Goal: Information Seeking & Learning: Learn about a topic

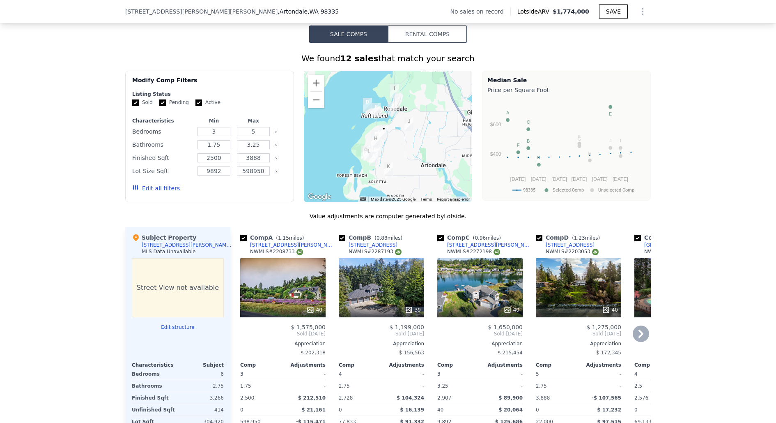
scroll to position [623, 0]
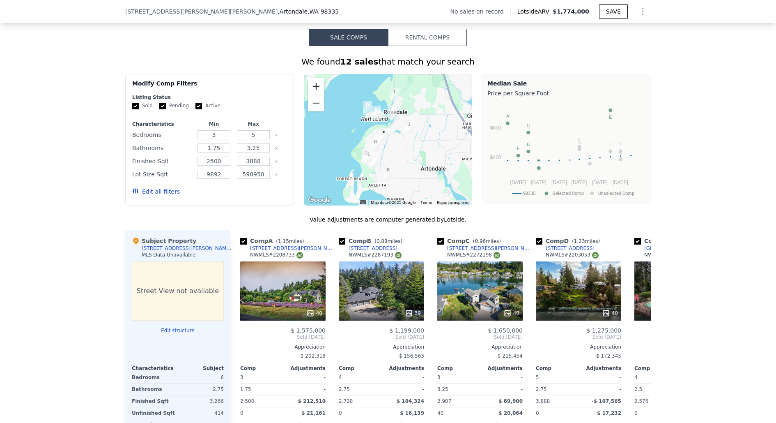
click at [314, 83] on button "Zoom in" at bounding box center [316, 86] width 16 height 16
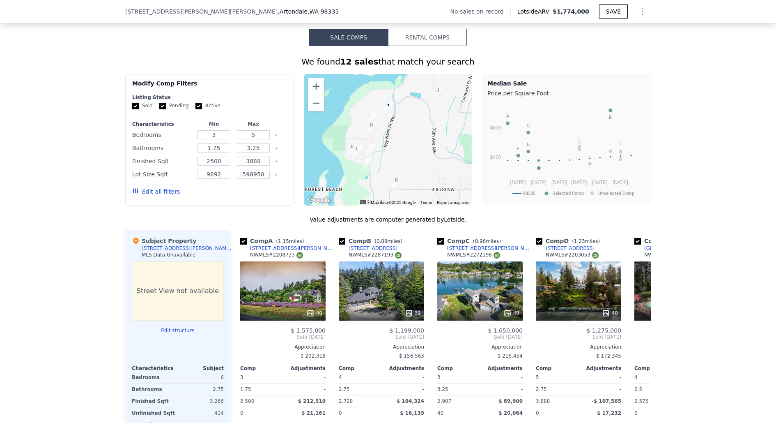
drag, startPoint x: 393, startPoint y: 171, endPoint x: 400, endPoint y: 141, distance: 30.5
click at [400, 141] on div at bounding box center [388, 139] width 169 height 131
click at [644, 330] on icon at bounding box center [641, 337] width 16 height 16
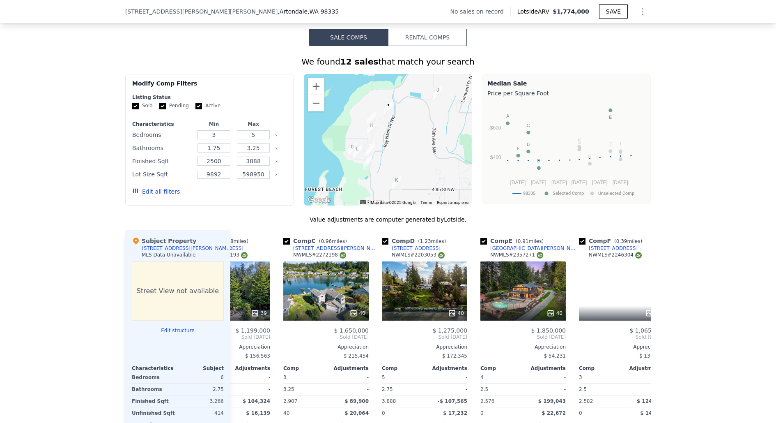
scroll to position [0, 197]
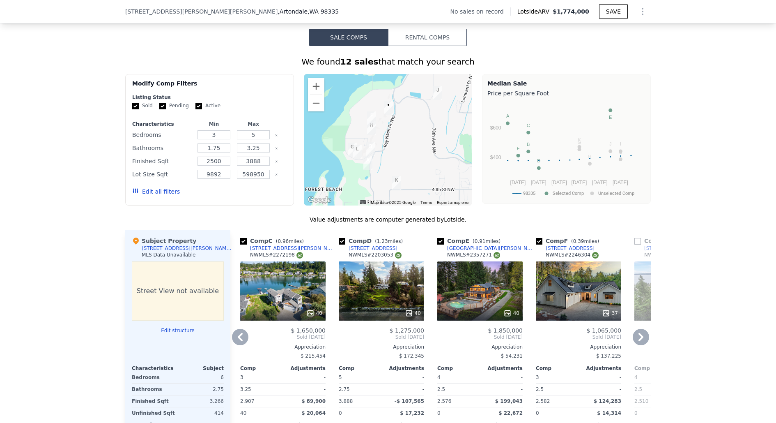
click at [580, 300] on div "37" at bounding box center [578, 290] width 85 height 59
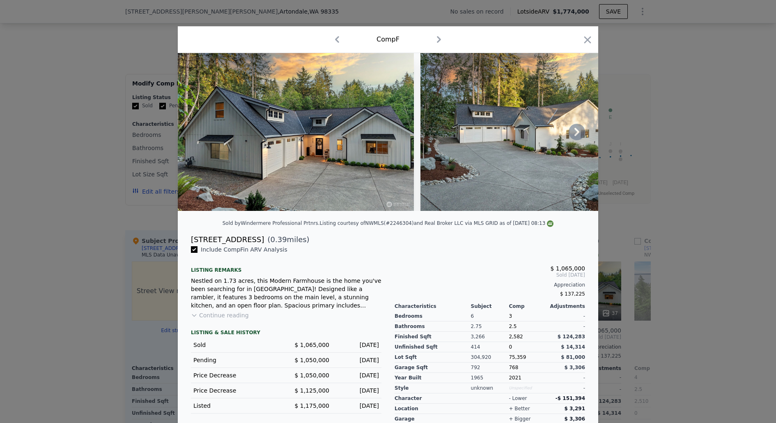
click at [577, 135] on icon at bounding box center [577, 132] width 16 height 16
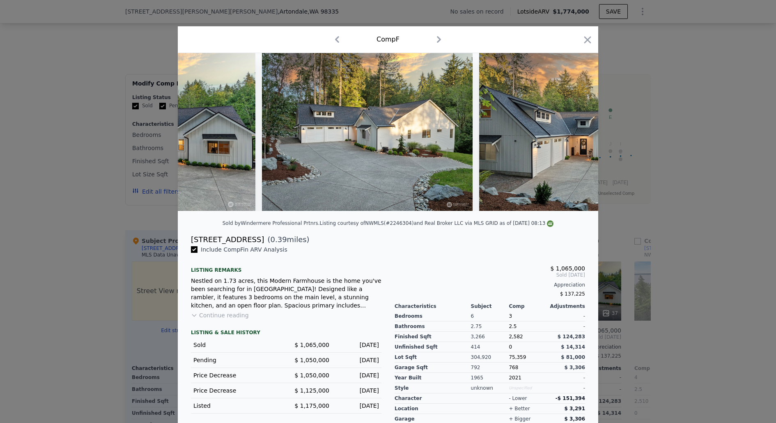
scroll to position [0, 197]
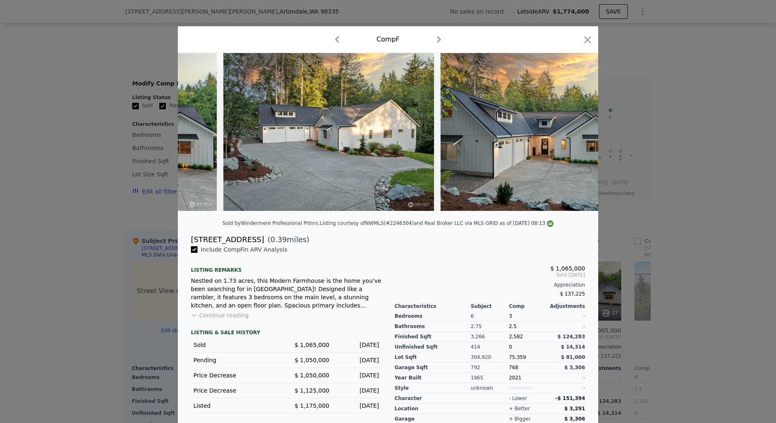
click at [577, 135] on img at bounding box center [546, 132] width 211 height 158
click at [577, 135] on icon at bounding box center [577, 132] width 16 height 16
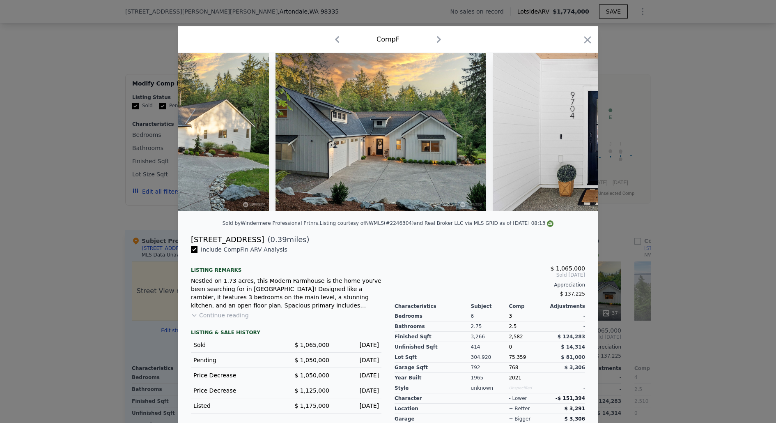
scroll to position [0, 394]
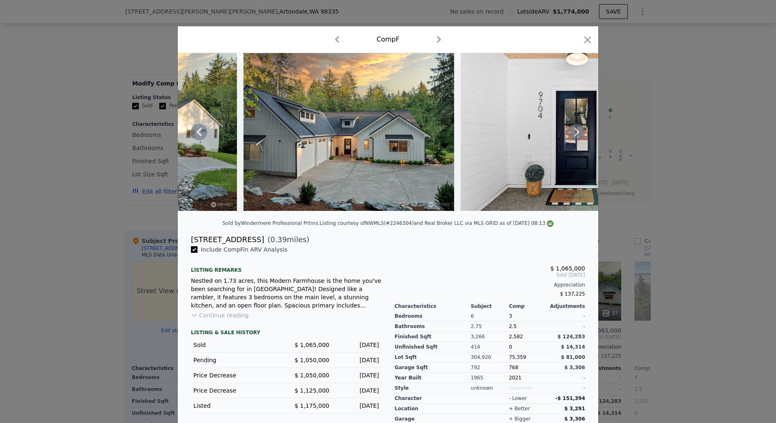
click at [577, 132] on icon at bounding box center [577, 132] width 5 height 8
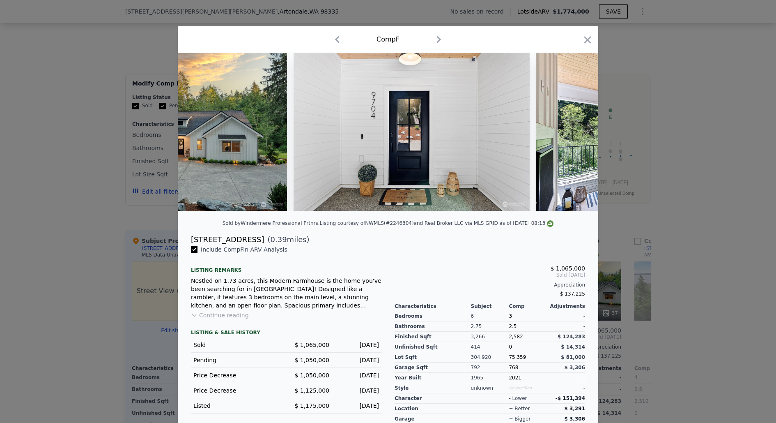
scroll to position [0, 591]
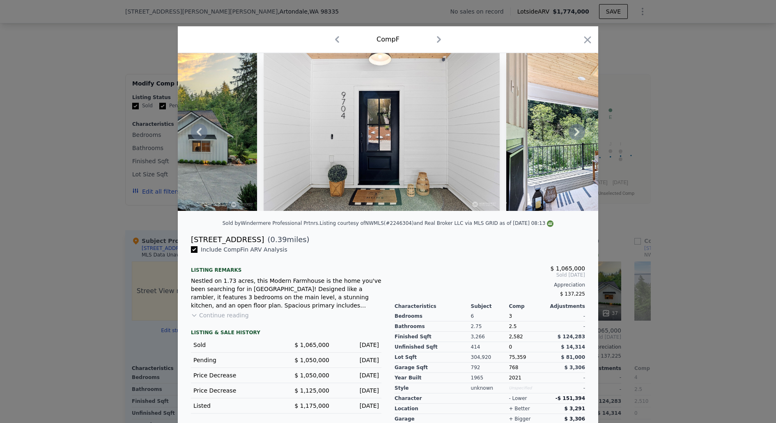
click at [580, 133] on icon at bounding box center [577, 132] width 16 height 16
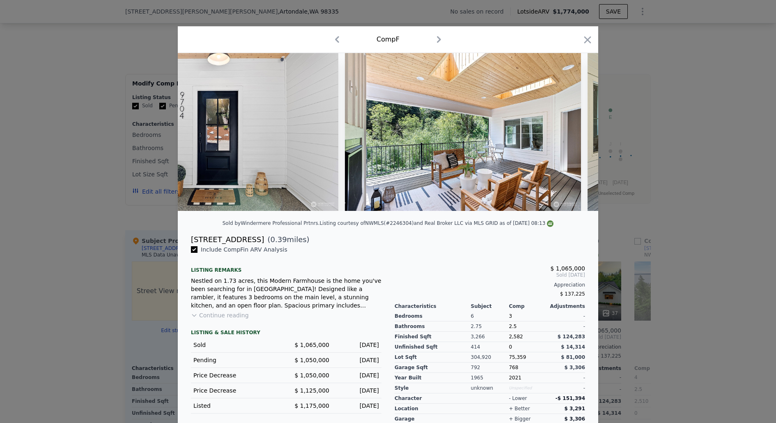
scroll to position [0, 789]
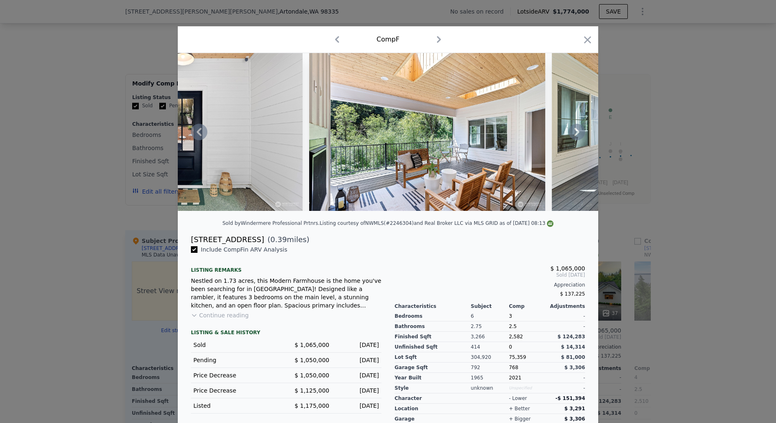
click at [580, 133] on icon at bounding box center [577, 132] width 16 height 16
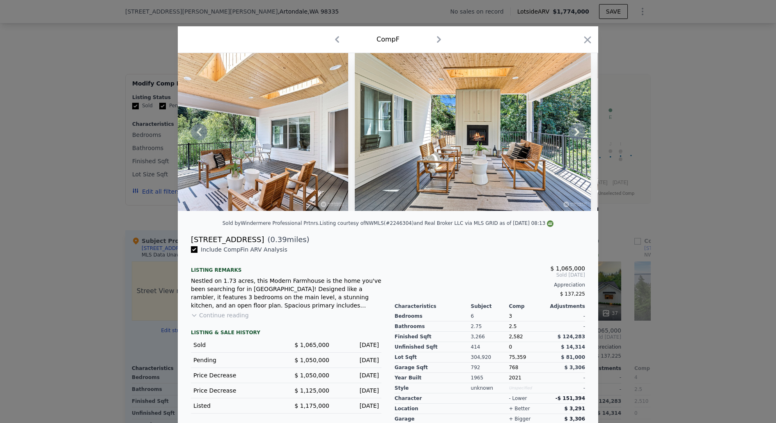
click at [580, 133] on icon at bounding box center [577, 132] width 16 height 16
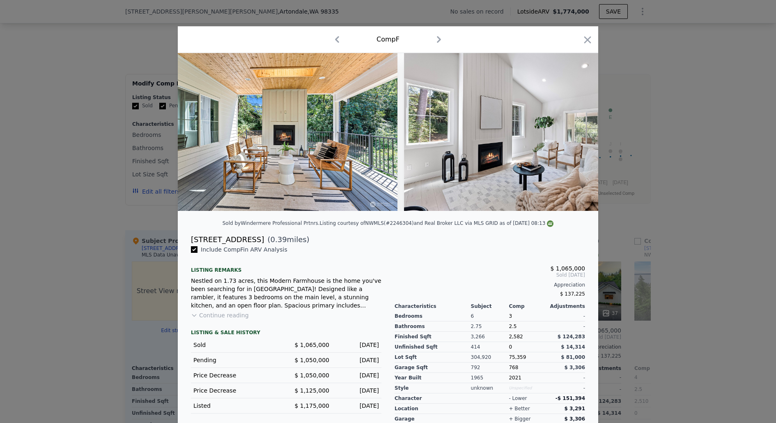
scroll to position [0, 1183]
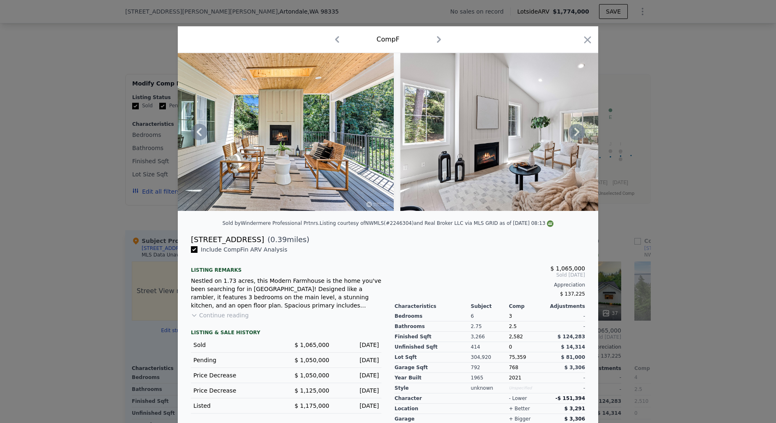
click at [579, 133] on icon at bounding box center [577, 132] width 16 height 16
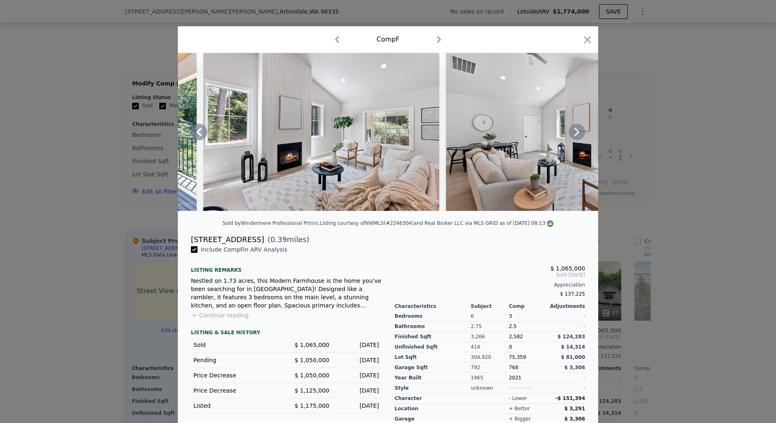
click at [579, 133] on icon at bounding box center [577, 132] width 16 height 16
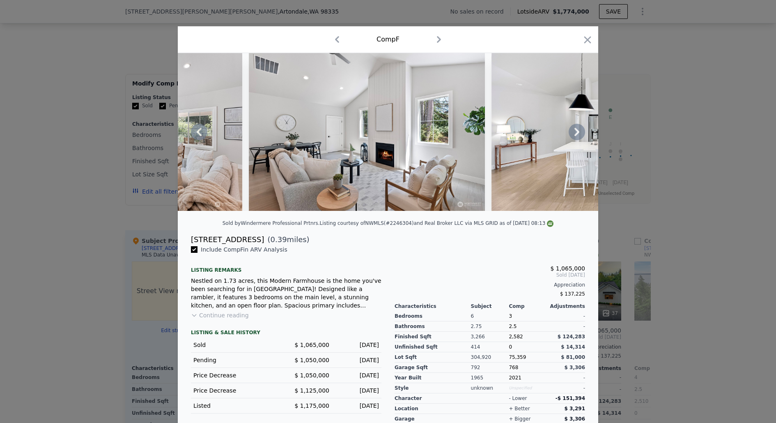
click at [579, 133] on icon at bounding box center [577, 132] width 16 height 16
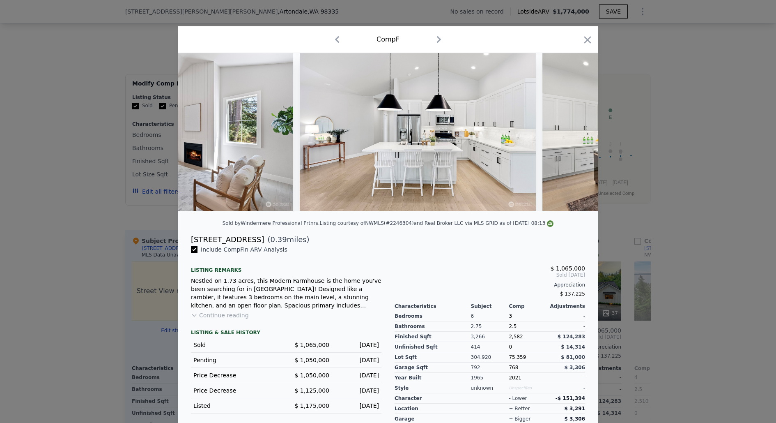
scroll to position [0, 1774]
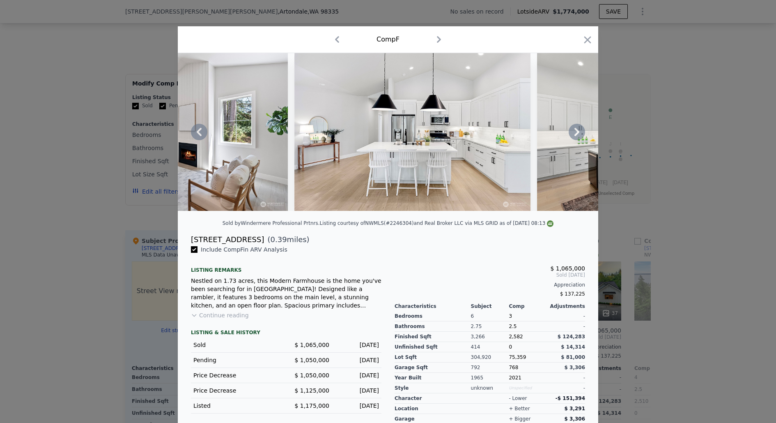
click at [579, 133] on icon at bounding box center [577, 132] width 16 height 16
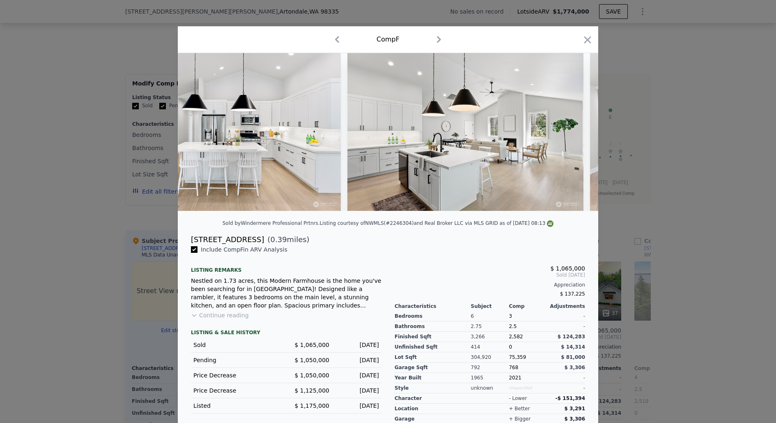
scroll to position [0, 1971]
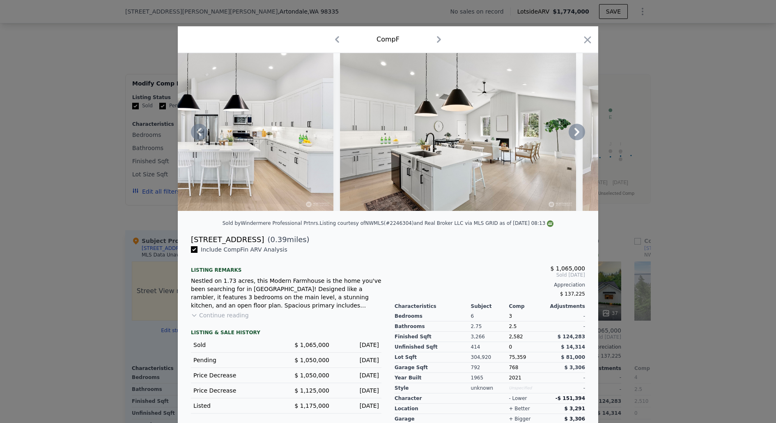
click at [579, 133] on icon at bounding box center [577, 132] width 16 height 16
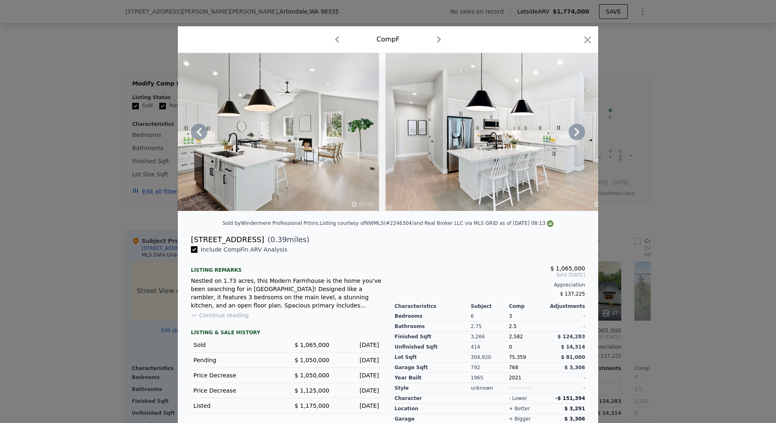
click at [579, 133] on icon at bounding box center [577, 132] width 16 height 16
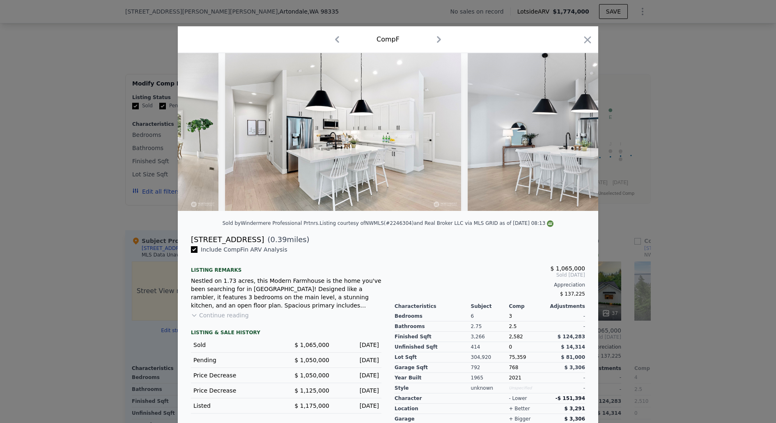
scroll to position [0, 2366]
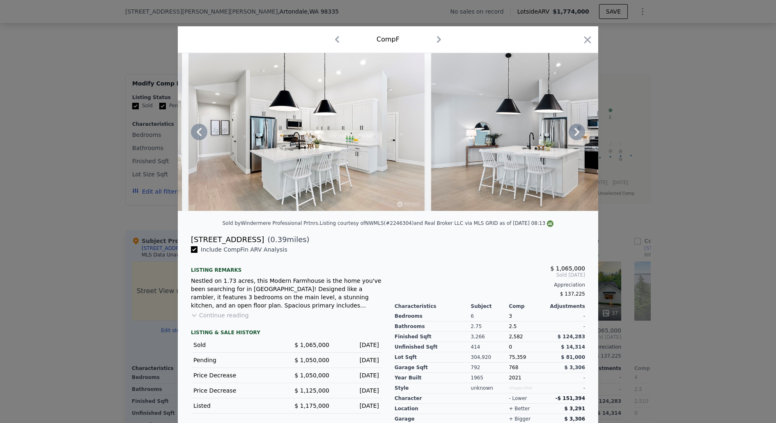
click at [579, 132] on icon at bounding box center [577, 132] width 5 height 8
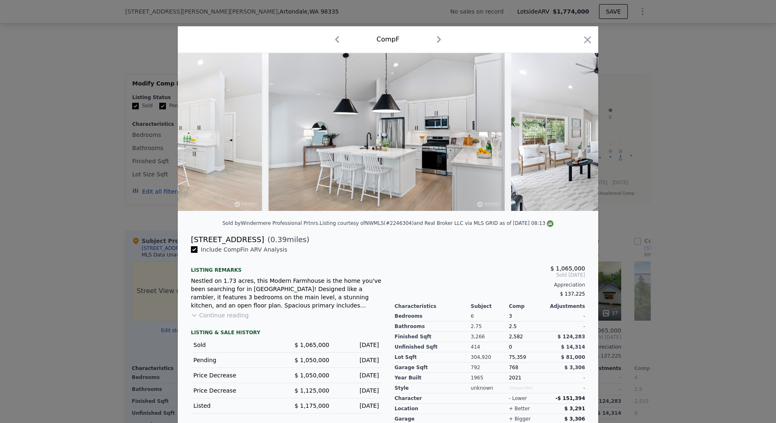
scroll to position [0, 2563]
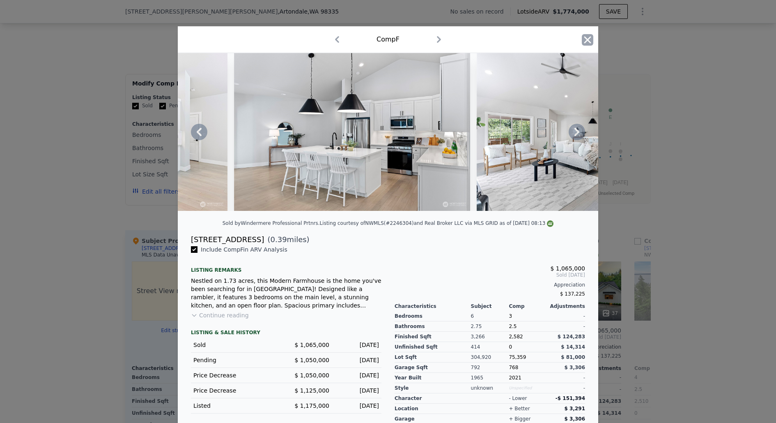
click at [586, 40] on icon "button" at bounding box center [588, 40] width 12 height 12
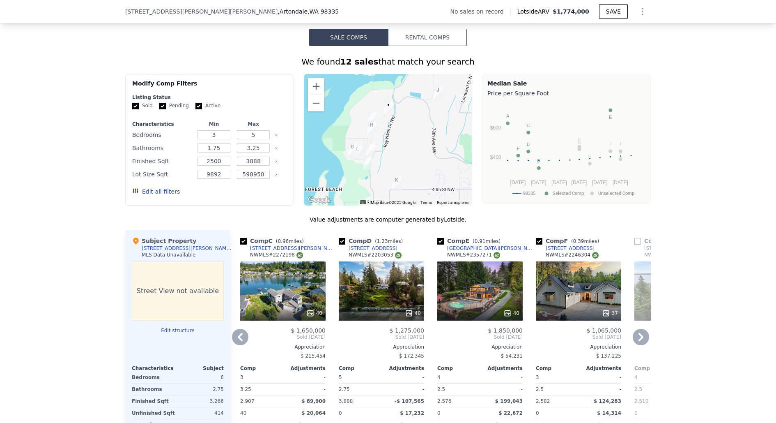
click at [637, 332] on icon at bounding box center [641, 337] width 16 height 16
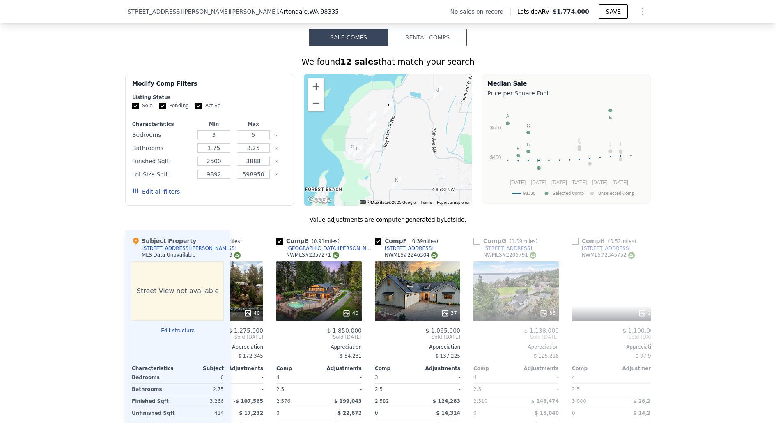
scroll to position [0, 394]
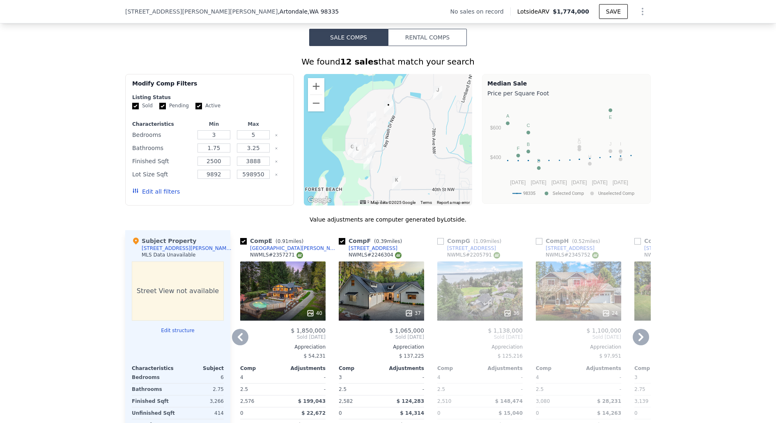
click at [582, 294] on div "24" at bounding box center [578, 290] width 85 height 59
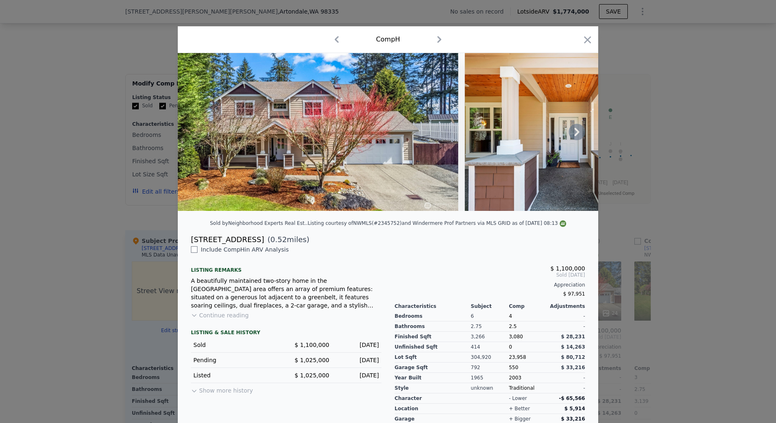
click at [574, 132] on icon at bounding box center [577, 132] width 16 height 16
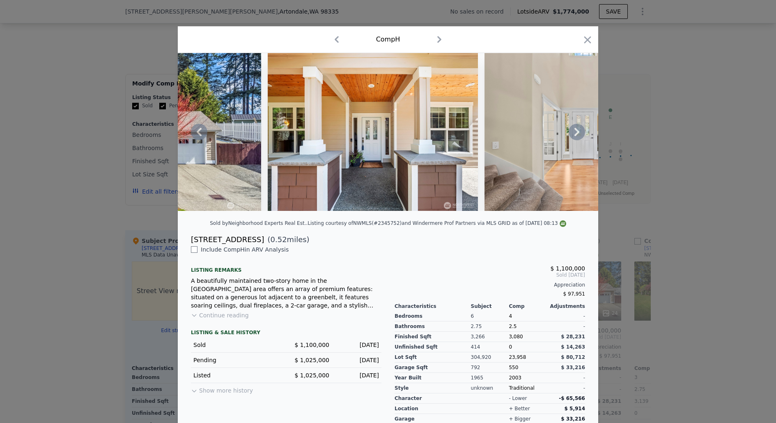
click at [582, 136] on icon at bounding box center [577, 132] width 16 height 16
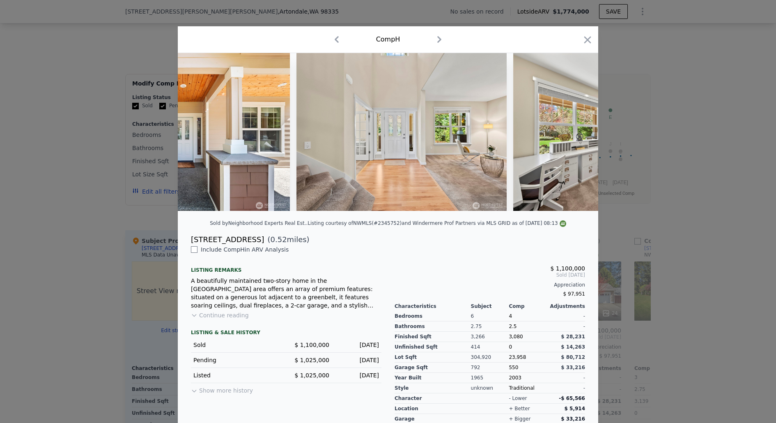
scroll to position [0, 394]
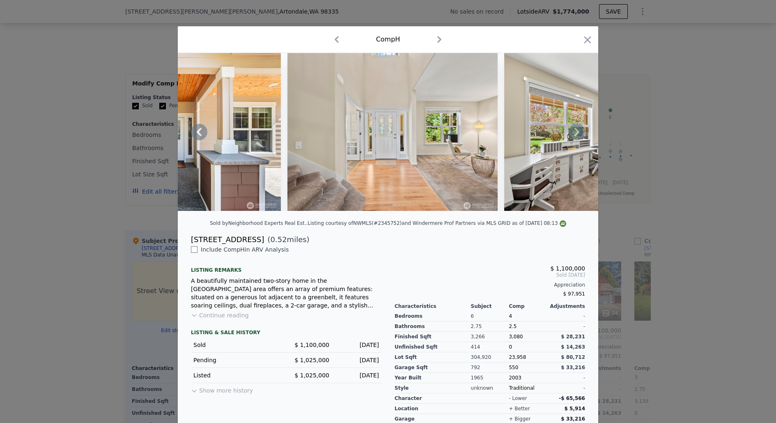
click at [582, 136] on icon at bounding box center [577, 132] width 16 height 16
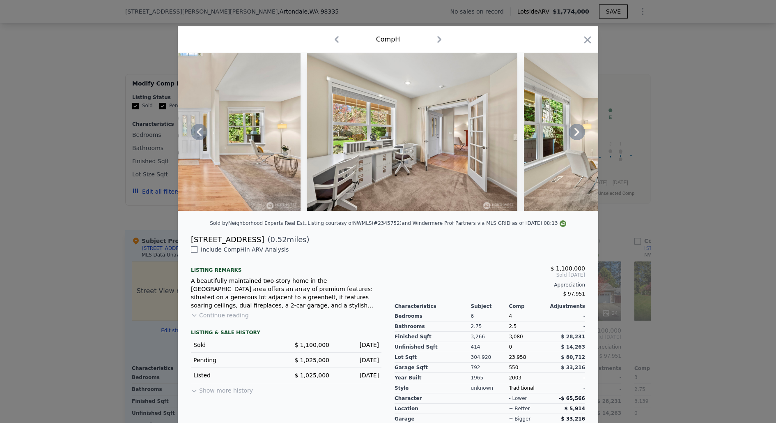
click at [582, 135] on icon at bounding box center [577, 132] width 16 height 16
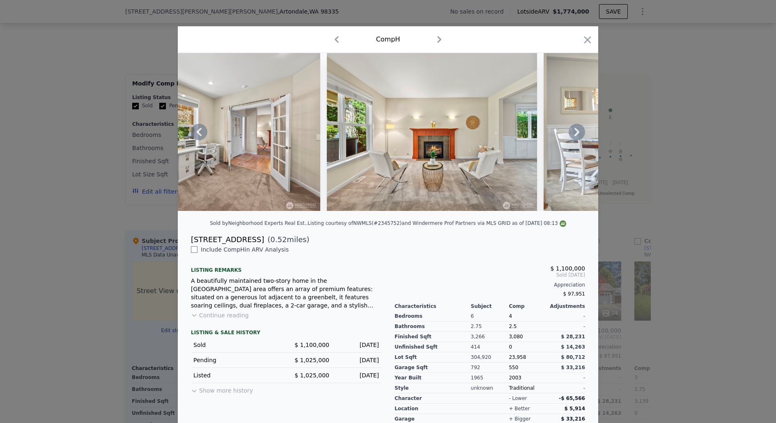
click at [582, 135] on icon at bounding box center [577, 132] width 16 height 16
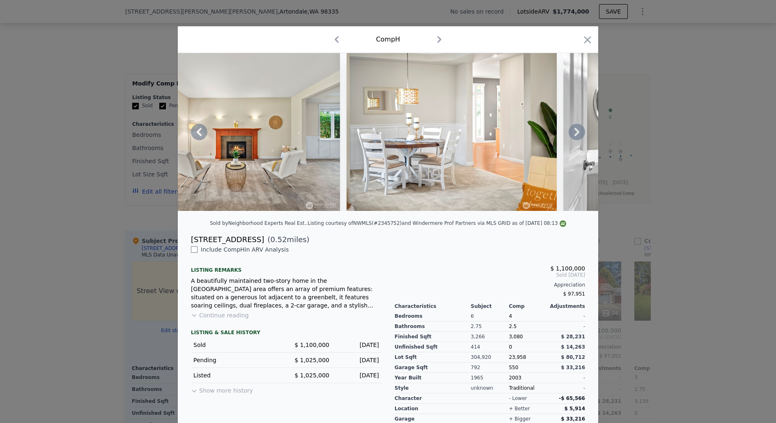
click at [582, 135] on icon at bounding box center [577, 132] width 16 height 16
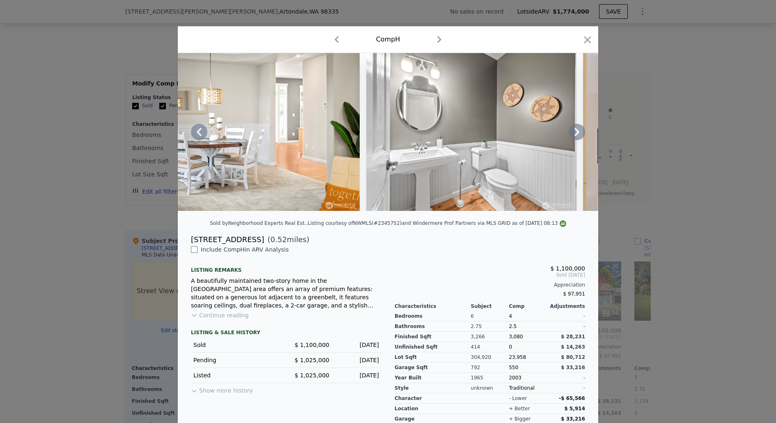
click at [582, 135] on icon at bounding box center [577, 132] width 16 height 16
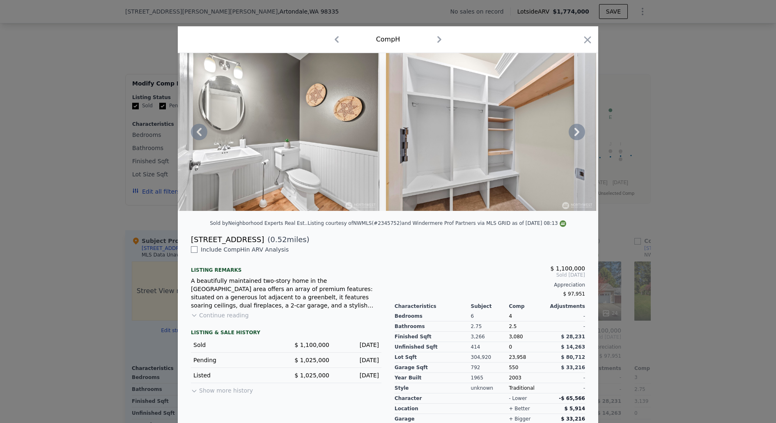
click at [582, 135] on icon at bounding box center [577, 132] width 16 height 16
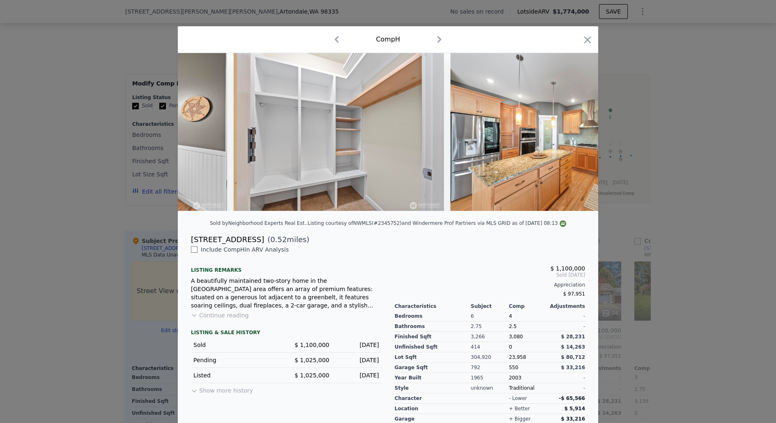
scroll to position [0, 1577]
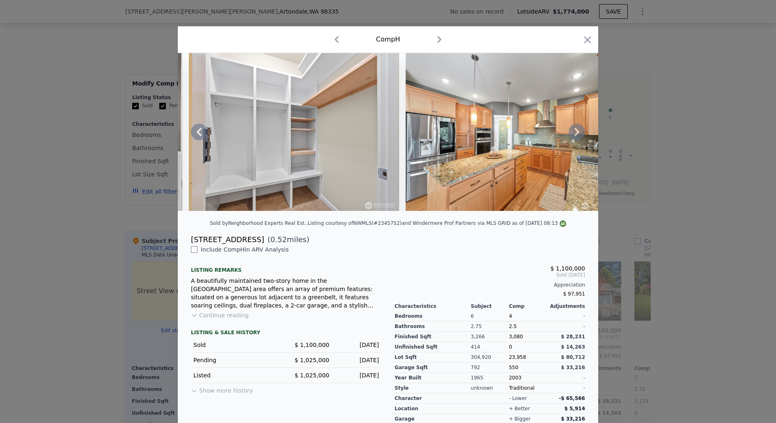
click at [582, 134] on icon at bounding box center [577, 132] width 16 height 16
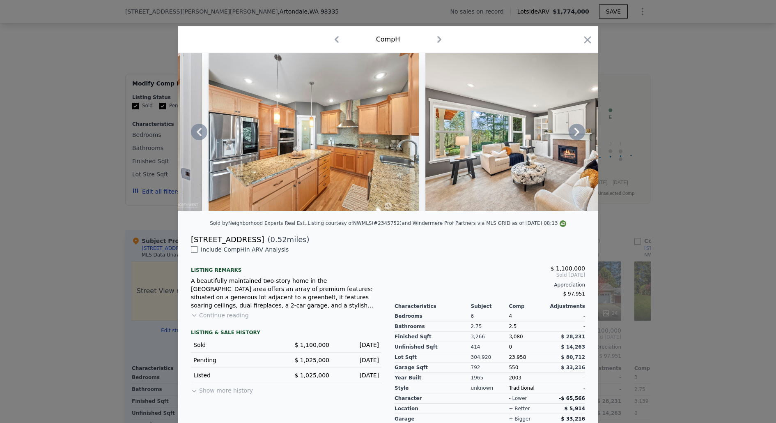
click at [582, 134] on icon at bounding box center [577, 132] width 16 height 16
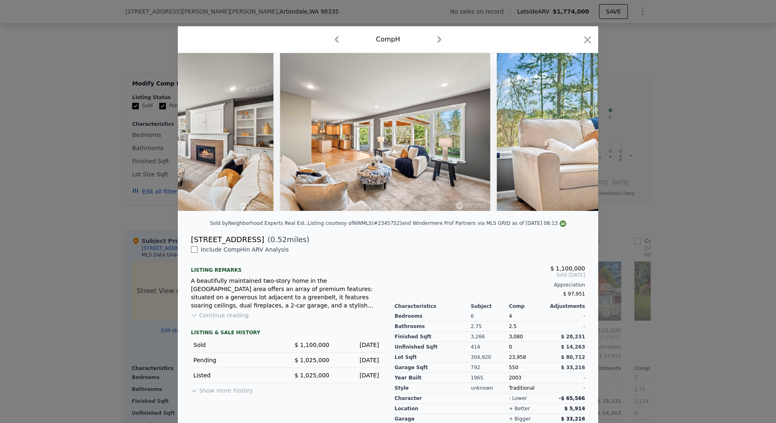
scroll to position [0, 2169]
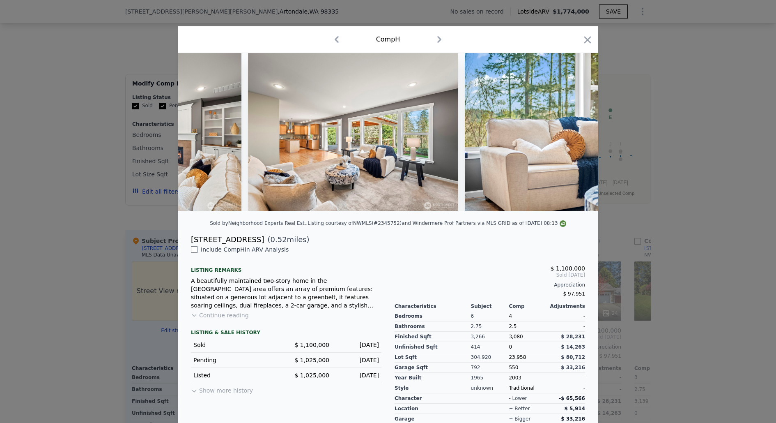
click at [582, 134] on div at bounding box center [388, 132] width 421 height 158
click at [580, 132] on icon at bounding box center [577, 132] width 16 height 16
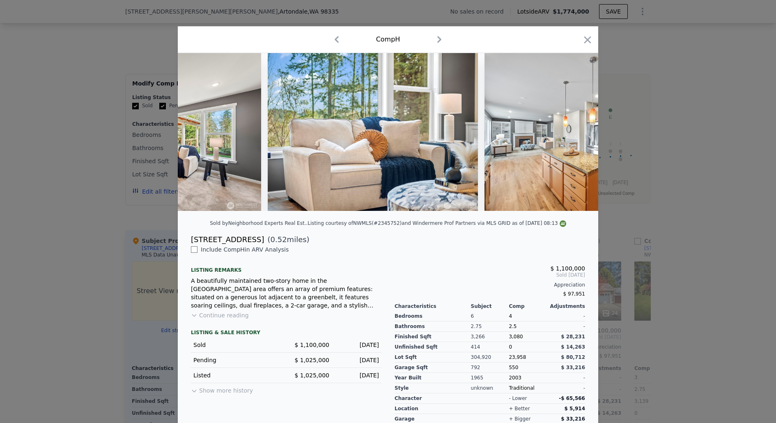
click at [579, 132] on div at bounding box center [388, 132] width 421 height 158
click at [579, 132] on icon at bounding box center [577, 132] width 5 height 8
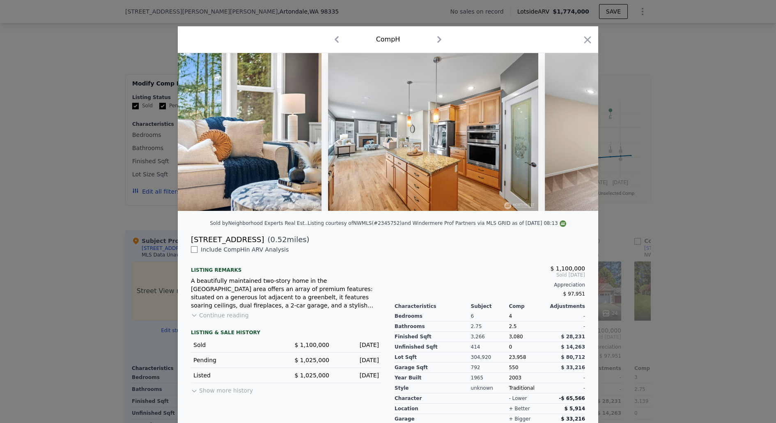
scroll to position [0, 2563]
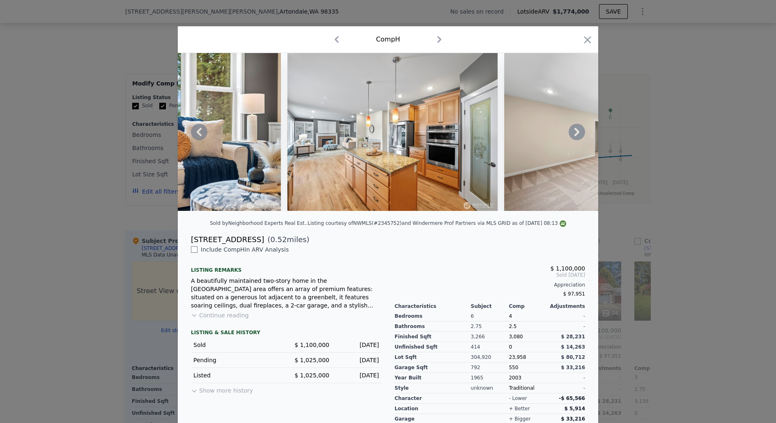
click at [579, 132] on icon at bounding box center [577, 132] width 5 height 8
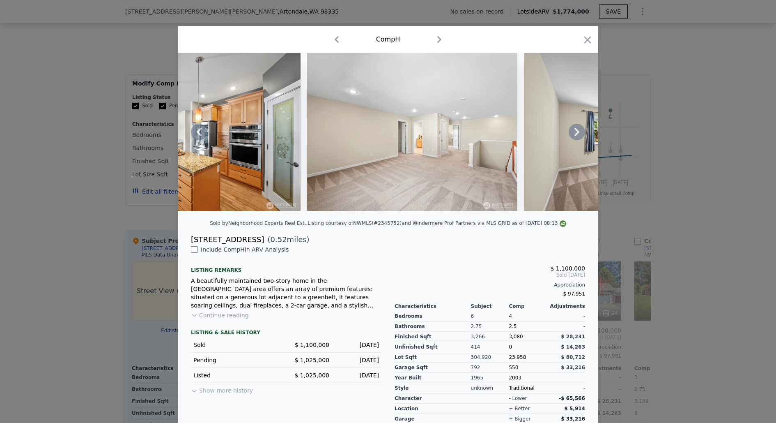
click at [579, 132] on icon at bounding box center [577, 132] width 5 height 8
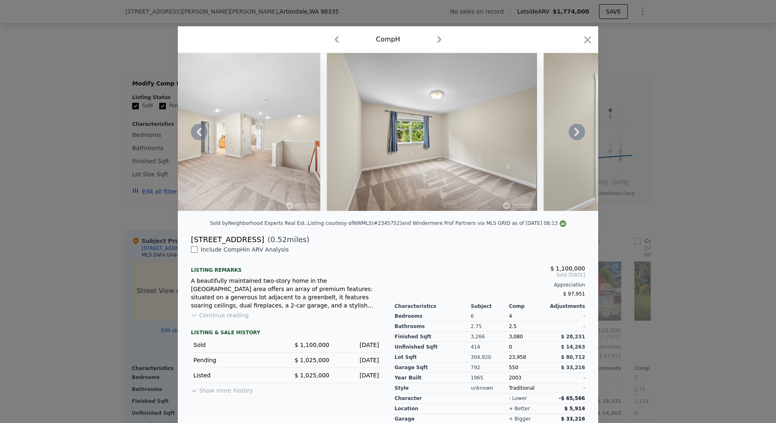
click at [579, 132] on icon at bounding box center [577, 132] width 5 height 8
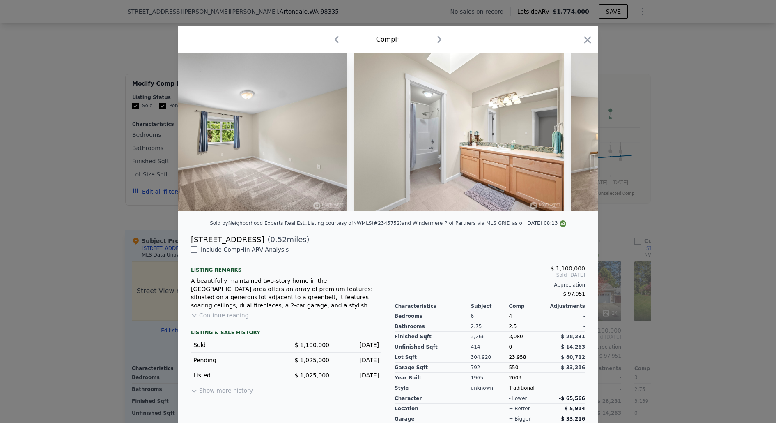
scroll to position [0, 3154]
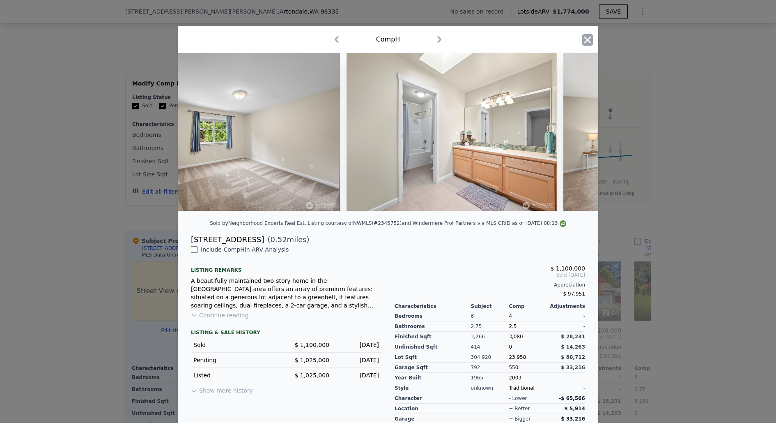
click at [588, 42] on icon "button" at bounding box center [588, 40] width 12 height 12
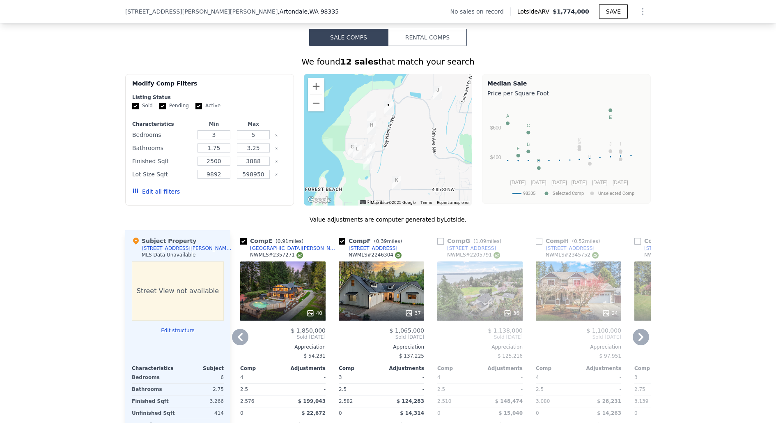
click at [241, 332] on icon at bounding box center [240, 337] width 16 height 16
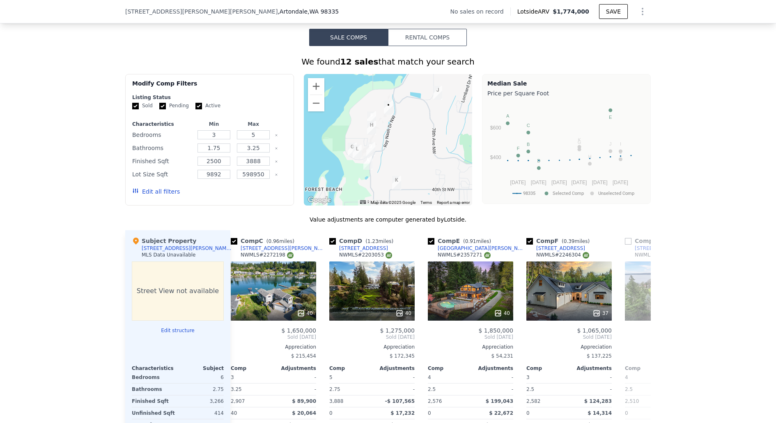
scroll to position [0, 197]
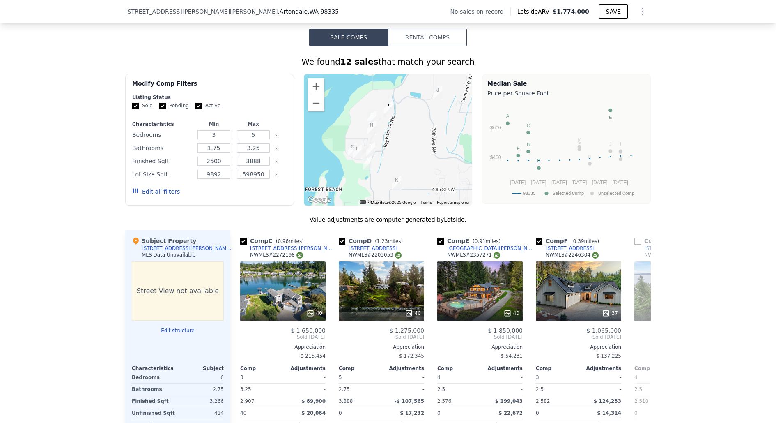
click at [241, 334] on span "Sold [DATE]" at bounding box center [282, 337] width 85 height 7
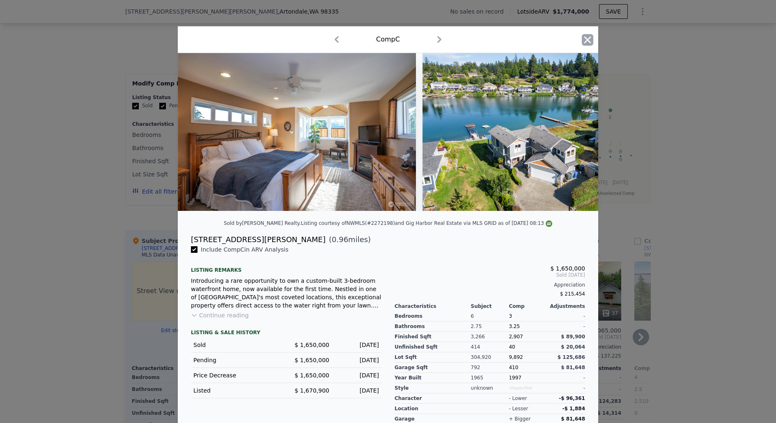
click at [586, 44] on icon "button" at bounding box center [588, 40] width 12 height 12
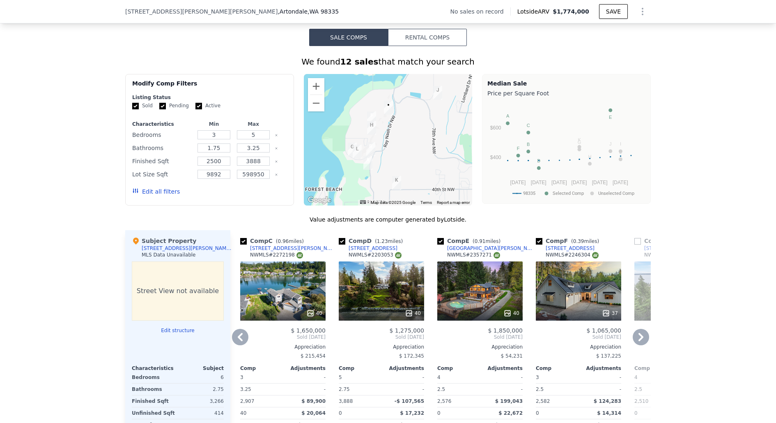
click at [248, 329] on icon at bounding box center [240, 337] width 16 height 16
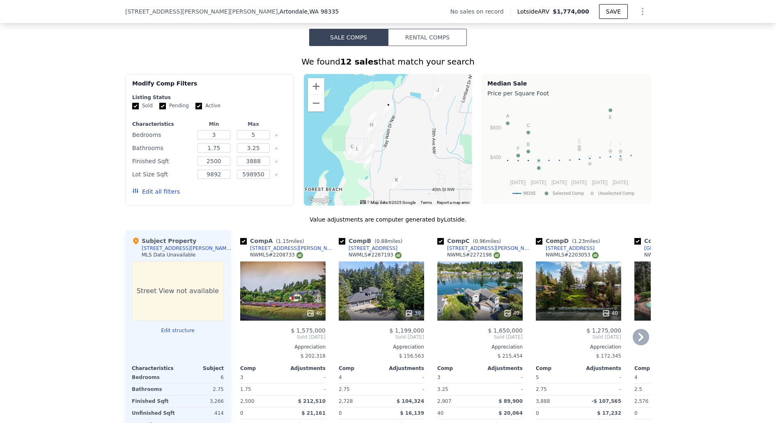
click at [391, 309] on div "39" at bounding box center [382, 313] width 78 height 8
